Goal: Transaction & Acquisition: Book appointment/travel/reservation

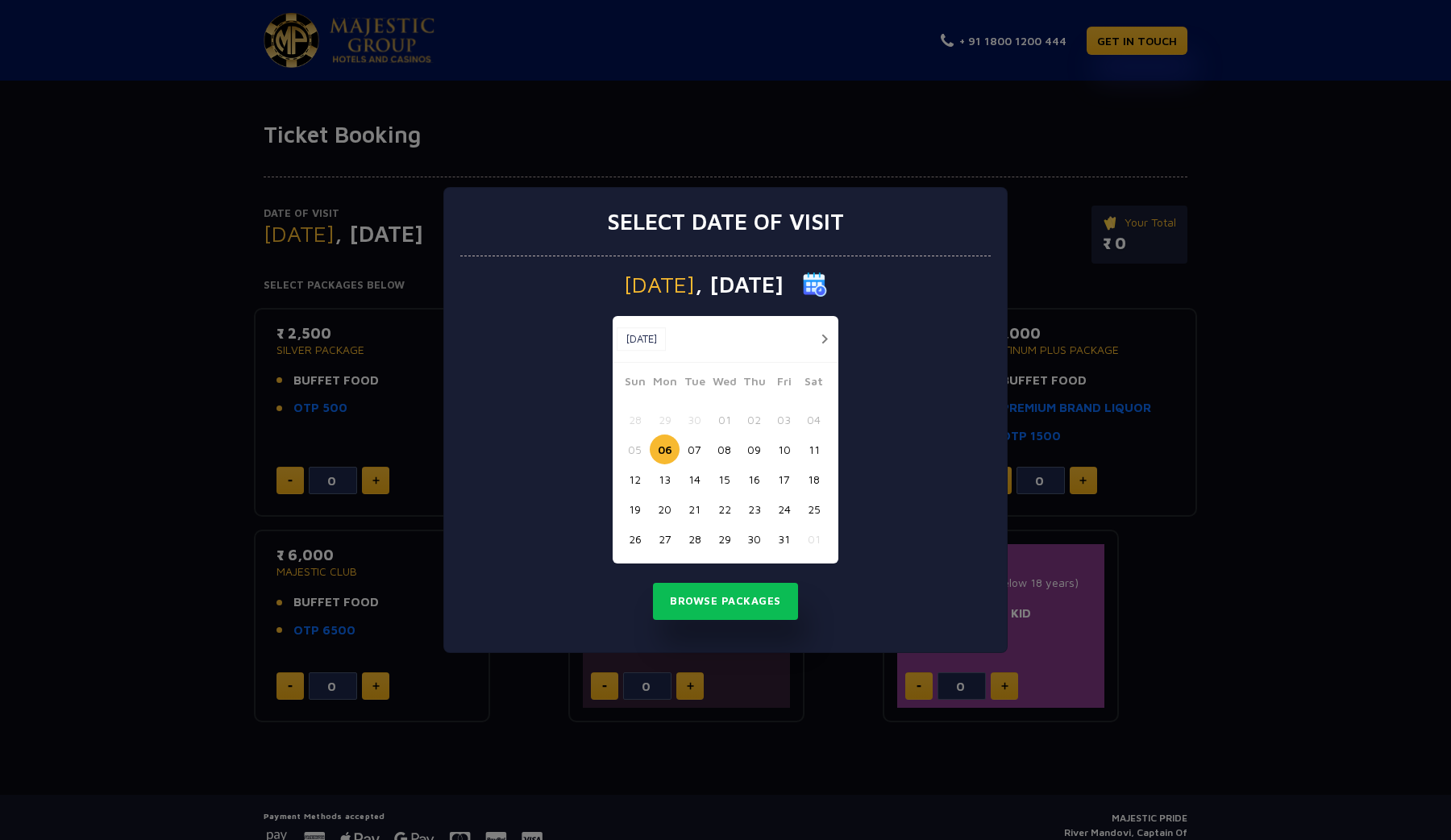
click at [663, 451] on button "06" at bounding box center [664, 449] width 30 height 30
click at [663, 447] on button "06" at bounding box center [664, 449] width 30 height 30
click at [719, 590] on button "Browse Packages" at bounding box center [726, 601] width 145 height 37
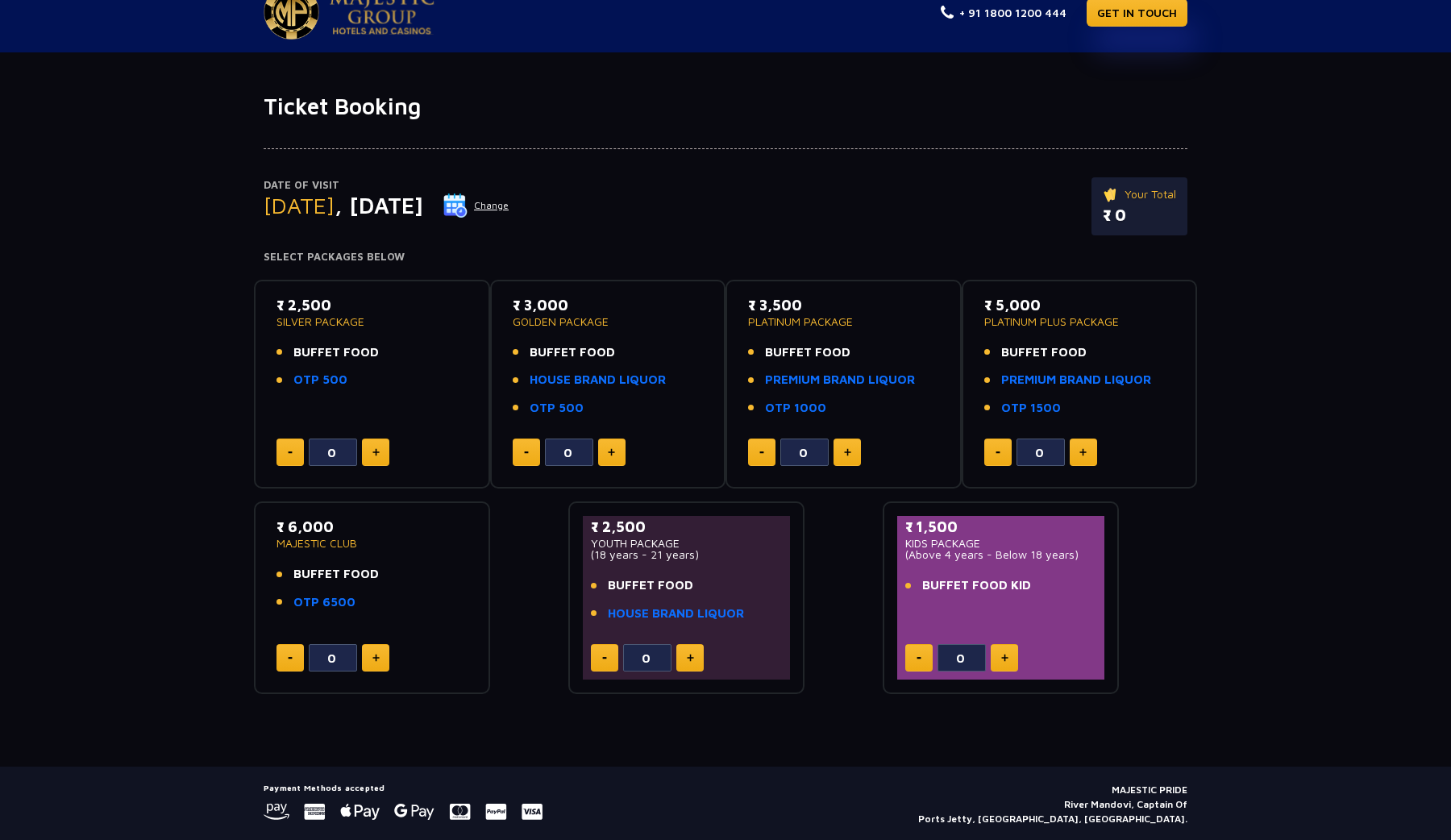
scroll to position [11, 0]
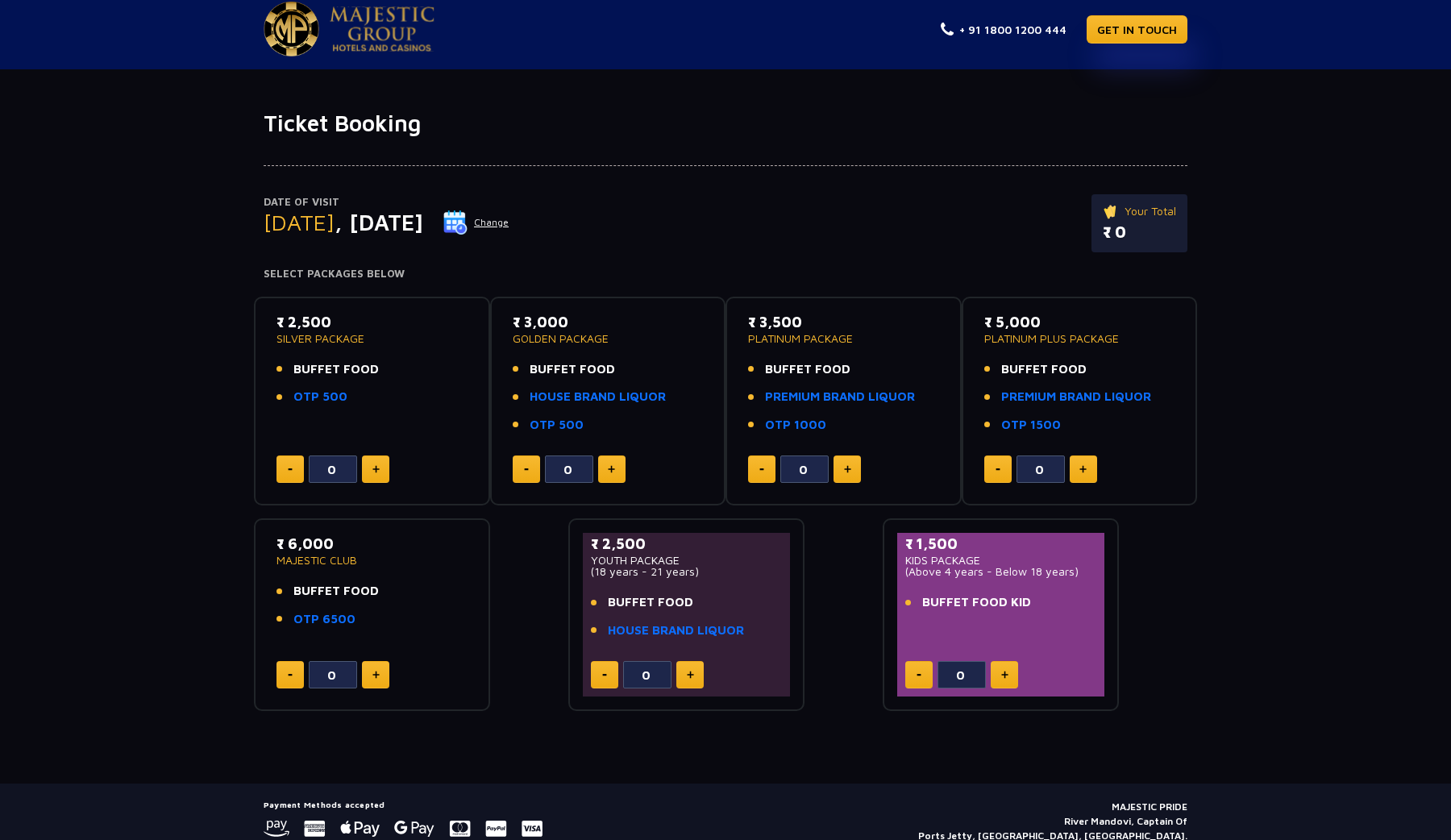
click at [377, 473] on img at bounding box center [376, 468] width 7 height 8
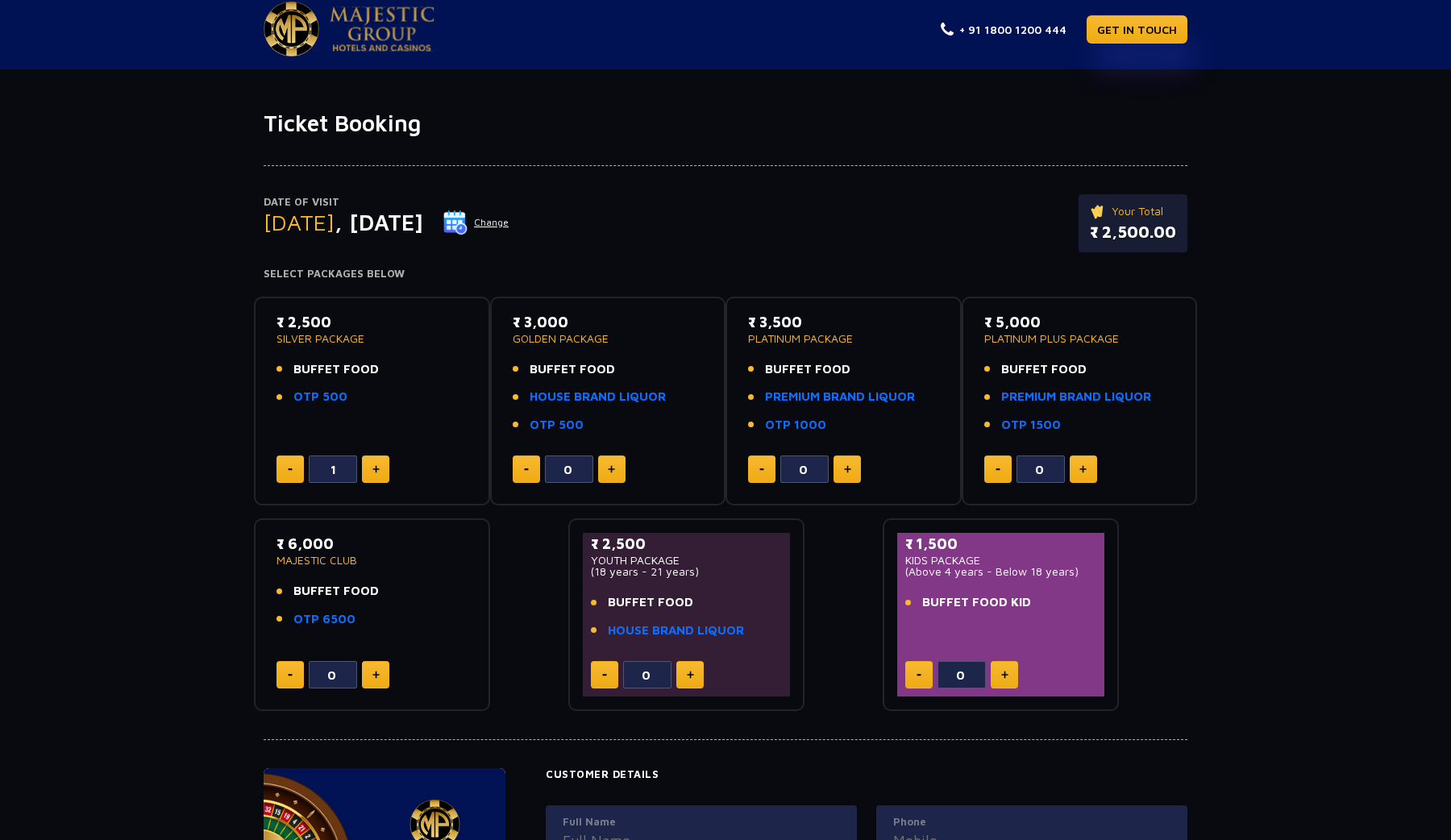
click at [377, 473] on img at bounding box center [376, 468] width 7 height 8
type input "2"
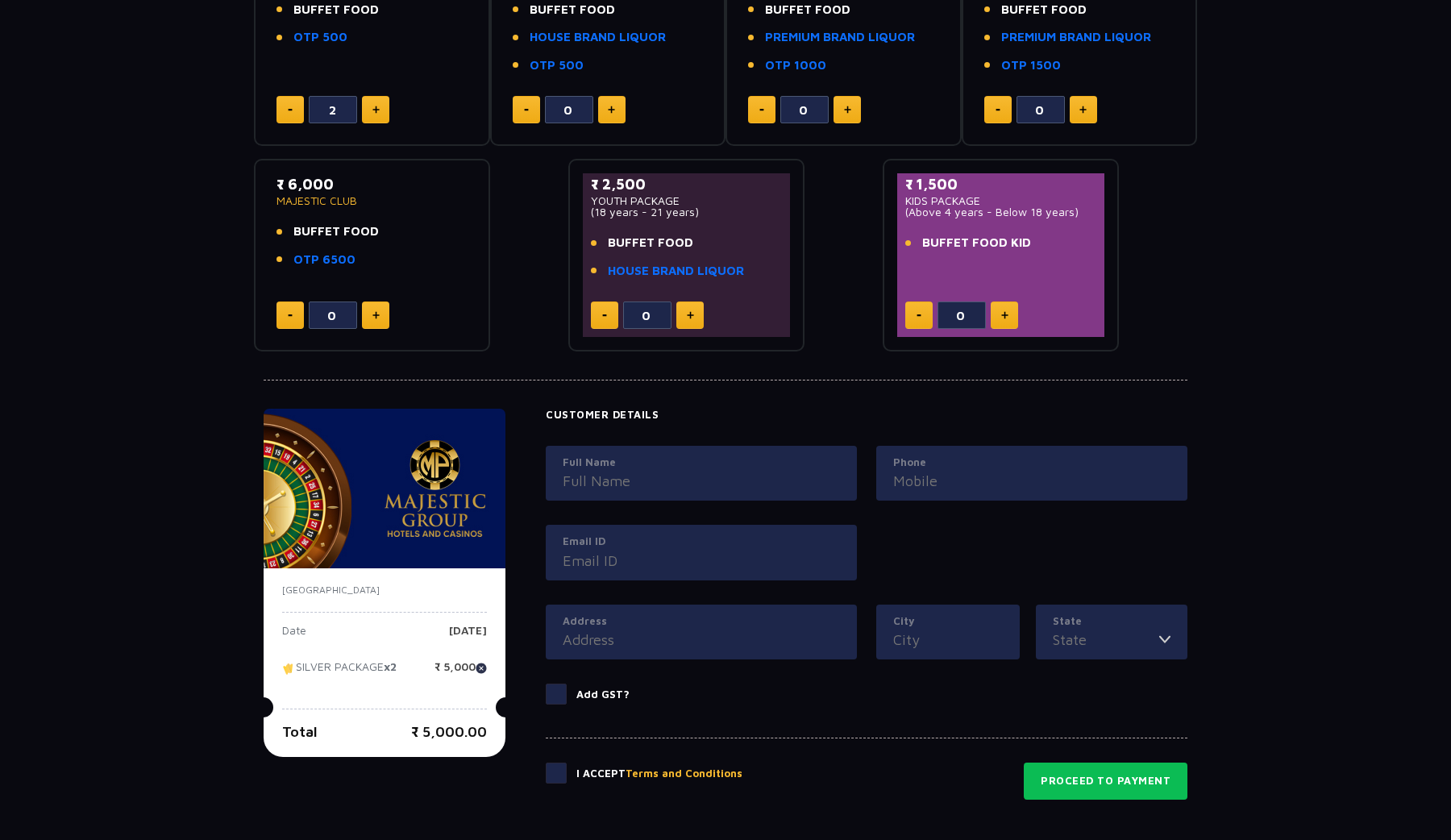
scroll to position [0, 0]
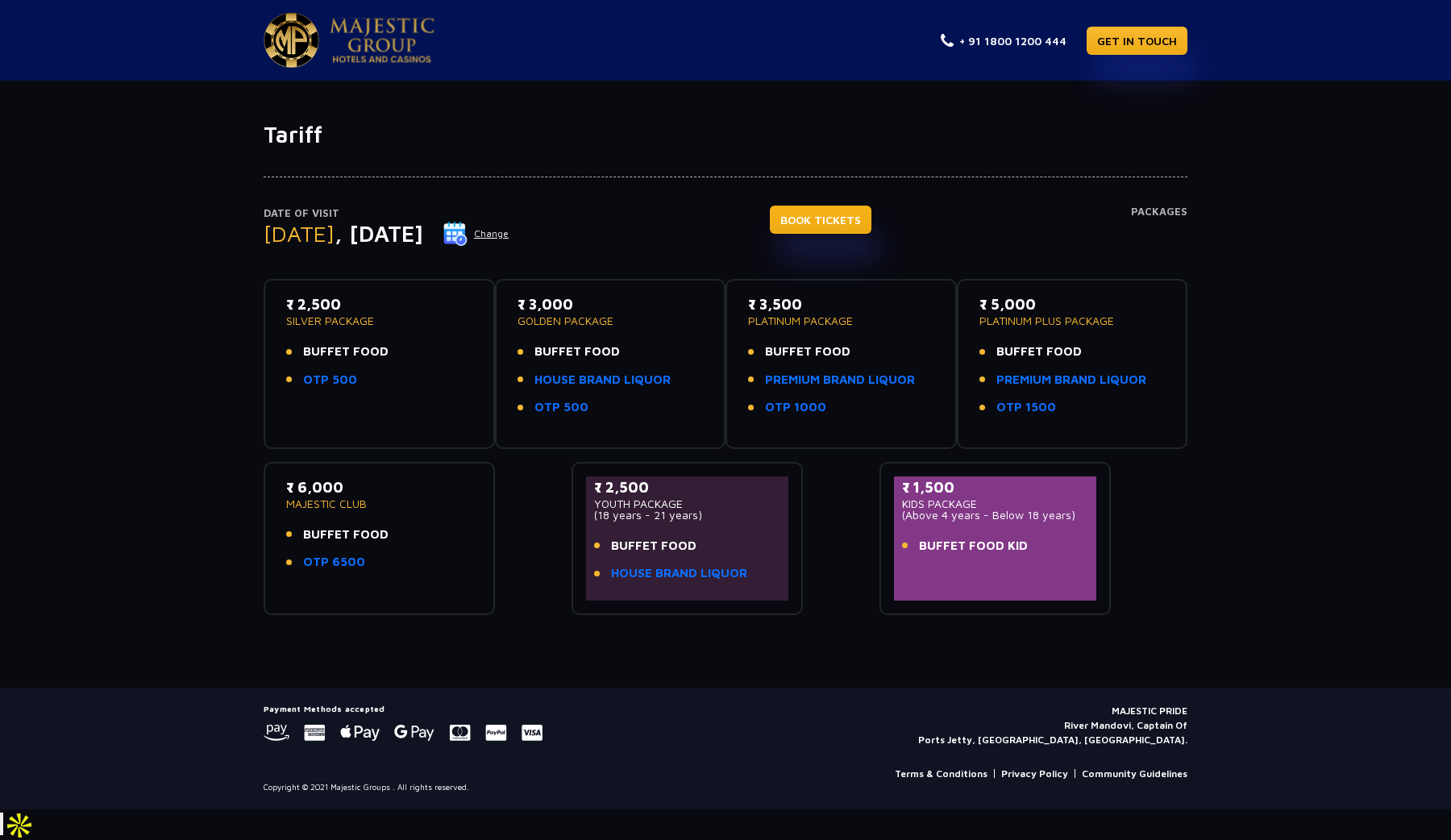
click at [847, 223] on link "BOOK TICKETS" at bounding box center [821, 219] width 102 height 28
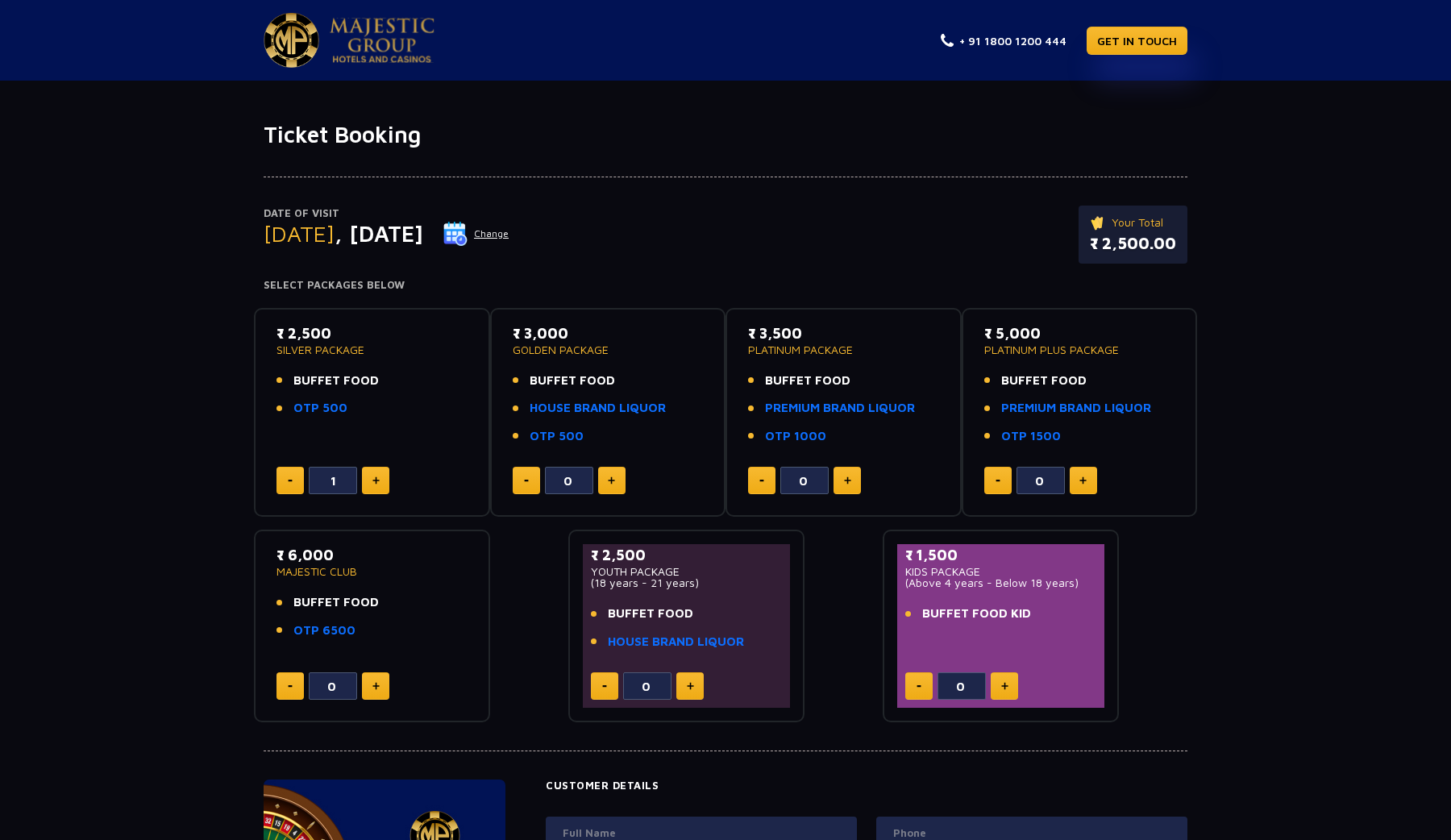
type input "2"
